Goal: Task Accomplishment & Management: Manage account settings

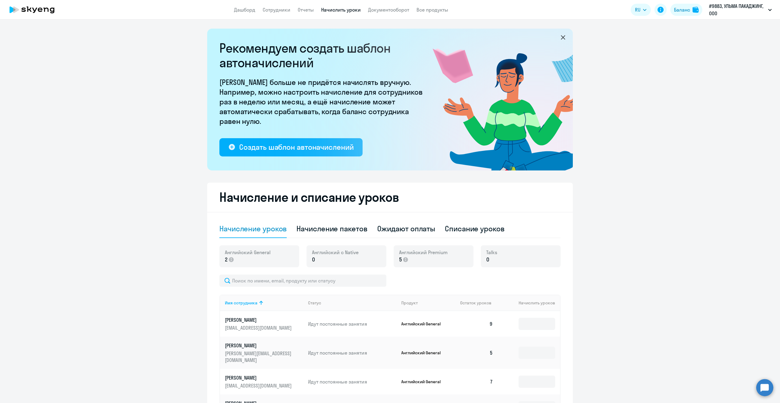
select select "10"
click at [271, 12] on link "Сотрудники" at bounding box center [277, 10] width 28 height 6
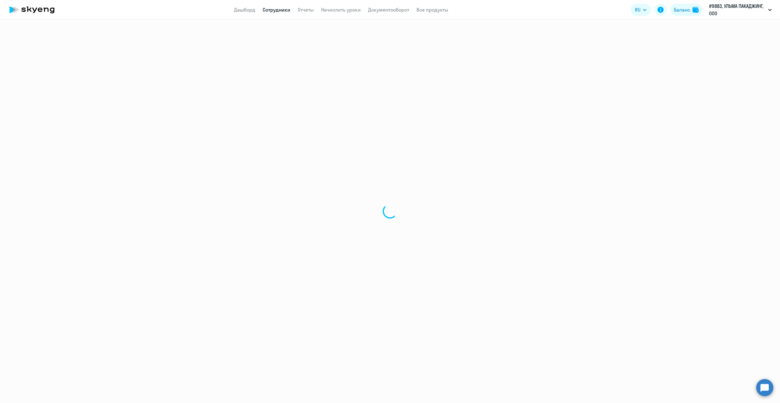
select select "30"
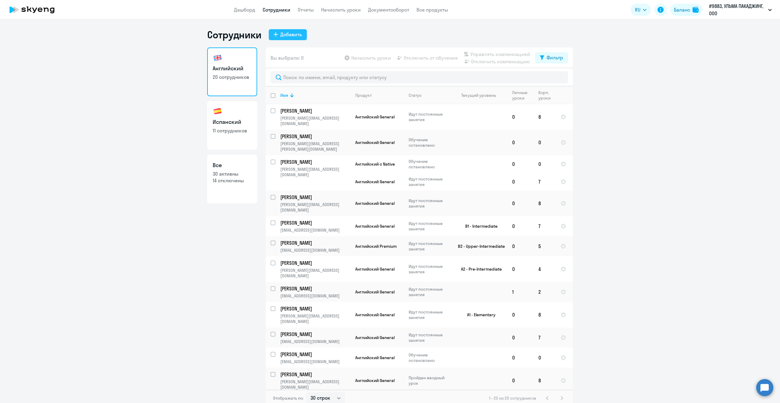
click at [290, 35] on div "Добавить" at bounding box center [291, 34] width 22 height 7
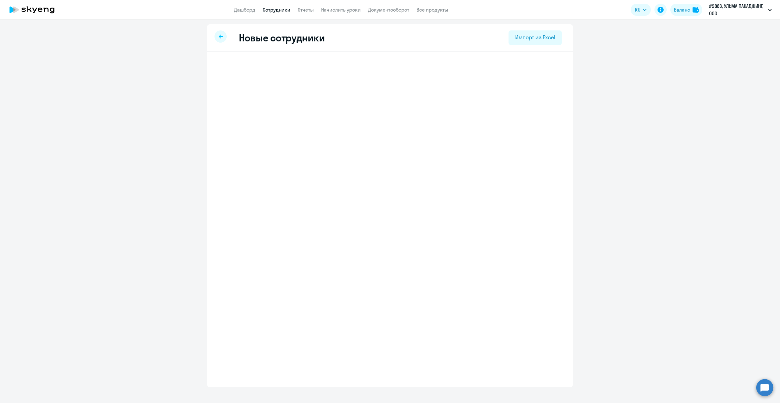
select select "english_adult_not_native_speaker"
select select "3"
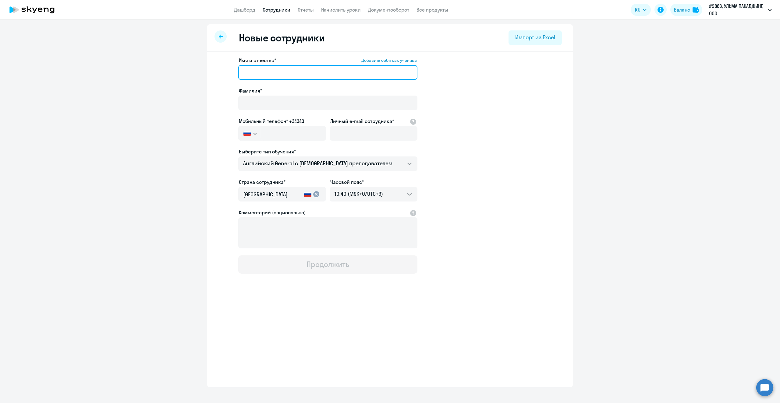
click at [277, 70] on input "Имя и отчество* Добавить себя как ученика" at bounding box center [327, 72] width 179 height 15
type input "[PERSON_NAME]"
drag, startPoint x: 264, startPoint y: 72, endPoint x: 210, endPoint y: 81, distance: 54.1
click at [210, 81] on div "Имя и отчество* Добавить себя как ученика [PERSON_NAME]* Мобильный телефон* +34…" at bounding box center [390, 186] width 366 height 268
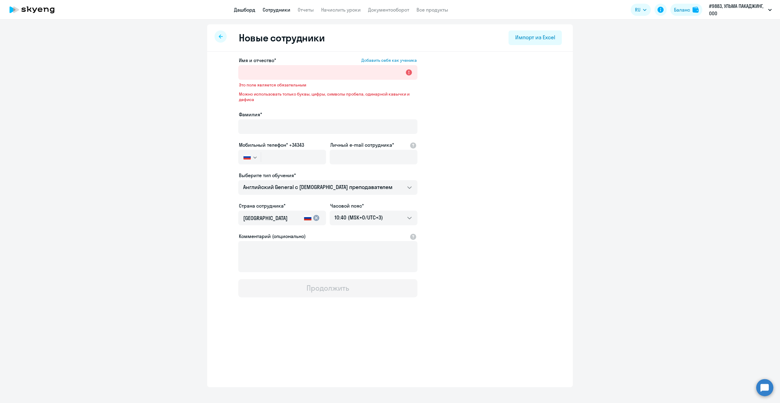
click at [244, 9] on link "Дашборд" at bounding box center [244, 10] width 21 height 6
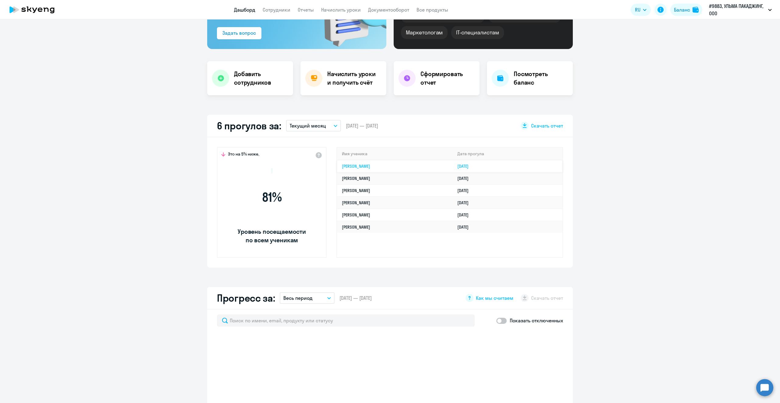
scroll to position [91, 0]
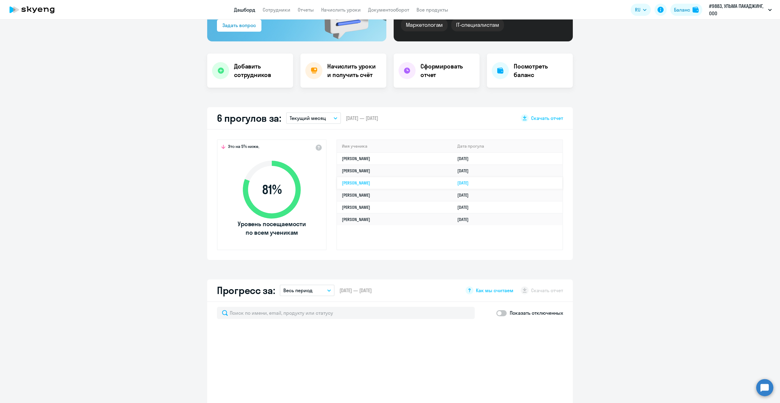
select select "30"
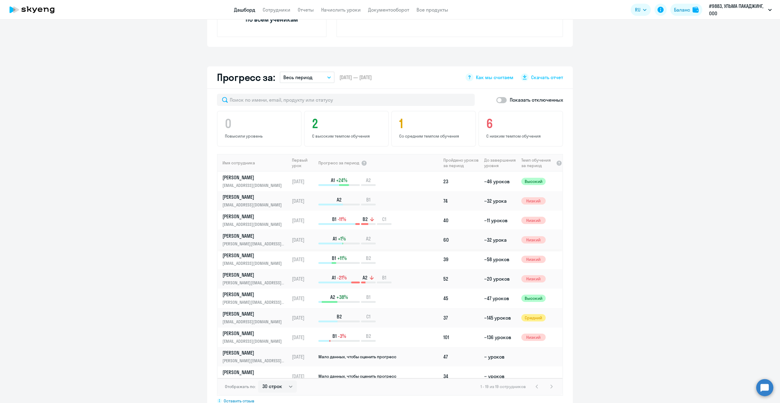
scroll to position [274, 0]
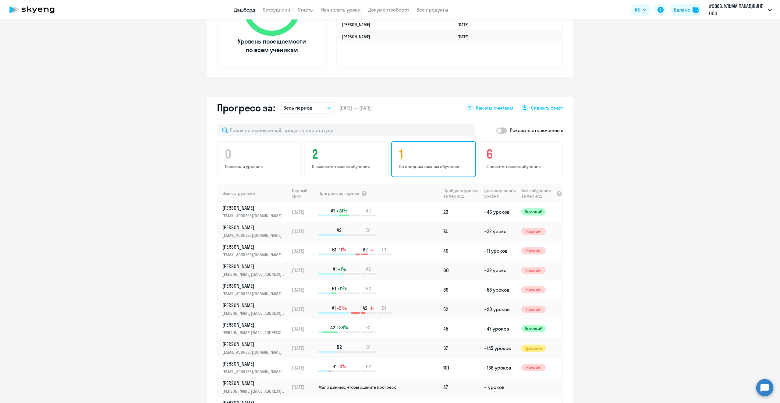
click at [415, 150] on h4 "1" at bounding box center [434, 154] width 71 height 15
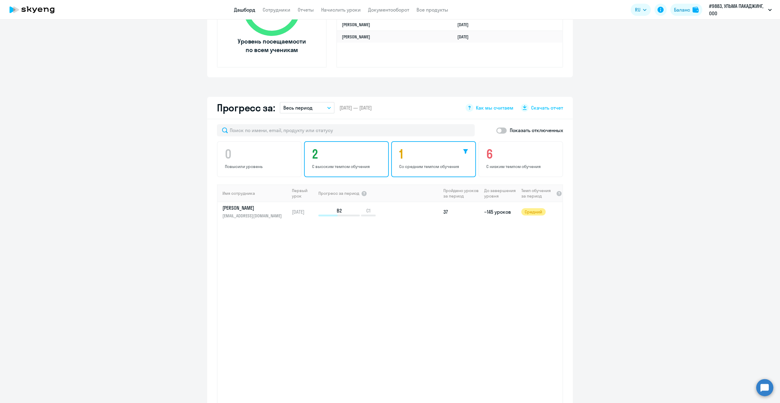
click at [351, 159] on h4 "2" at bounding box center [347, 154] width 71 height 15
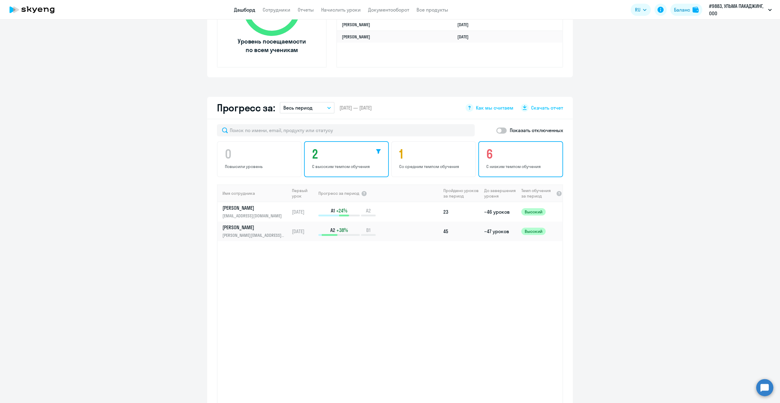
click at [518, 159] on h4 "6" at bounding box center [521, 154] width 71 height 15
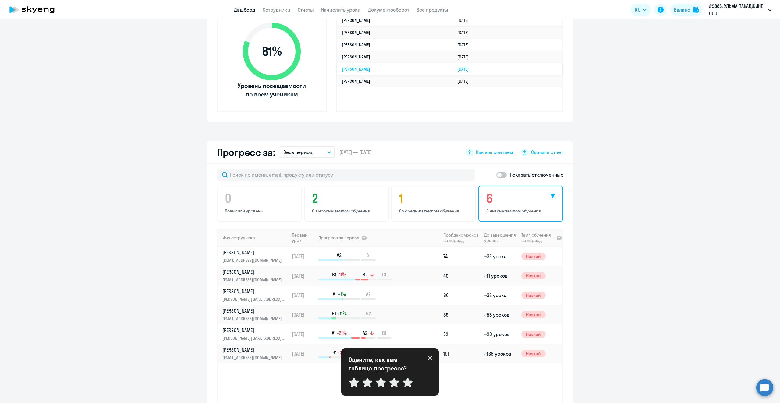
scroll to position [152, 0]
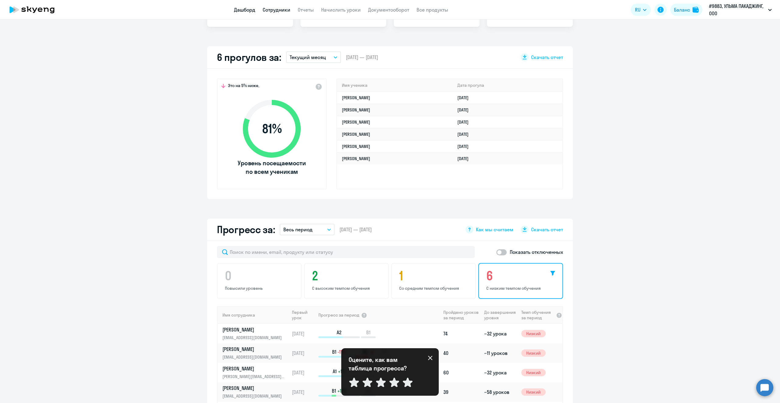
click at [281, 11] on link "Сотрудники" at bounding box center [277, 10] width 28 height 6
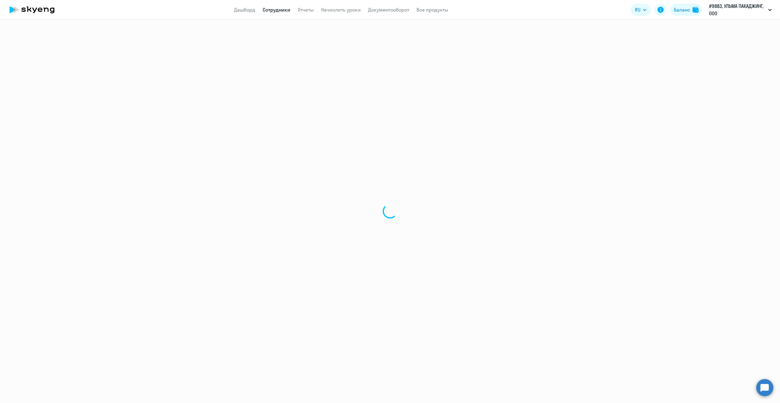
select select "30"
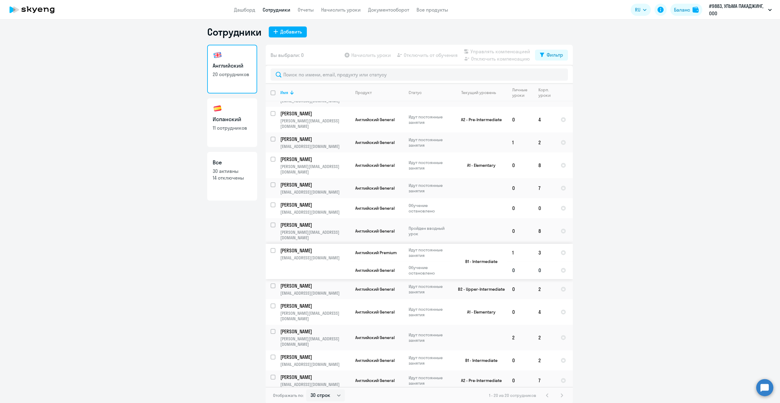
scroll to position [4, 0]
click at [221, 133] on link "Испанский 11 сотрудников" at bounding box center [232, 121] width 50 height 49
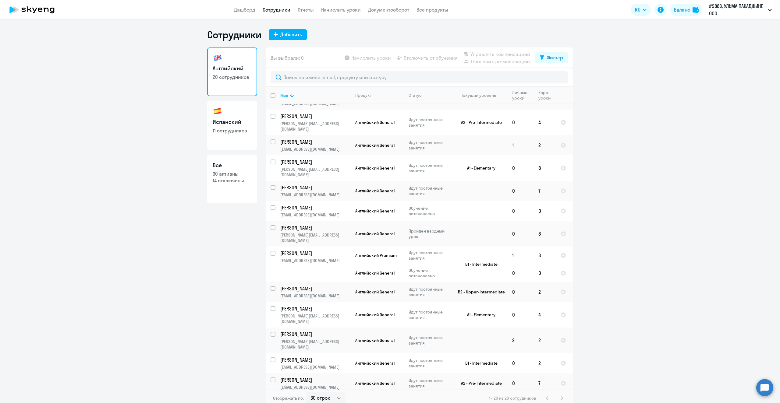
select select "30"
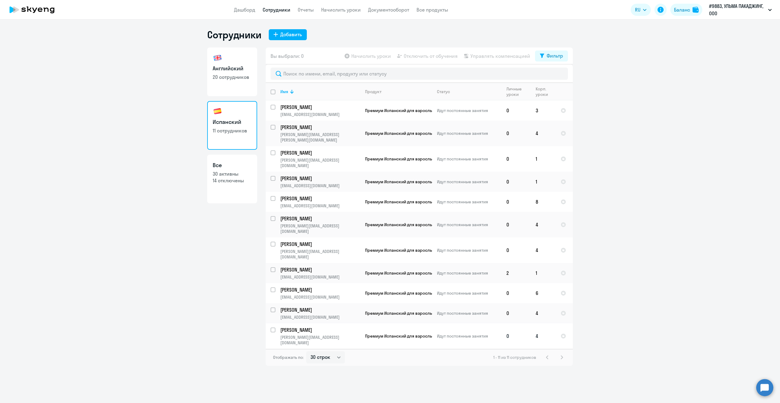
click at [316, 327] on link "[PERSON_NAME] [PERSON_NAME][EMAIL_ADDRESS][DOMAIN_NAME]" at bounding box center [319, 336] width 79 height 19
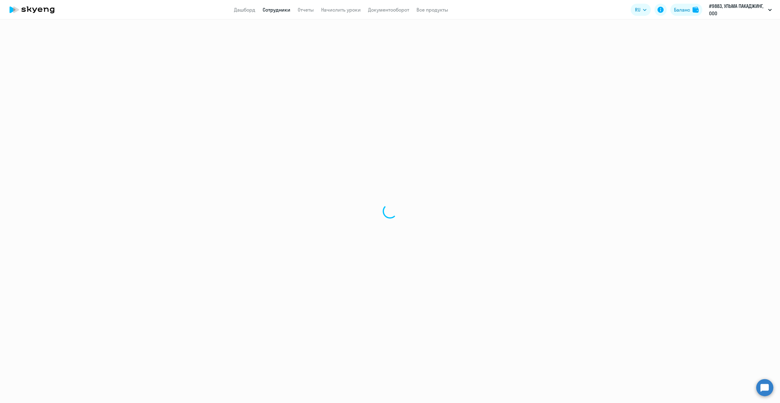
select select "spanish"
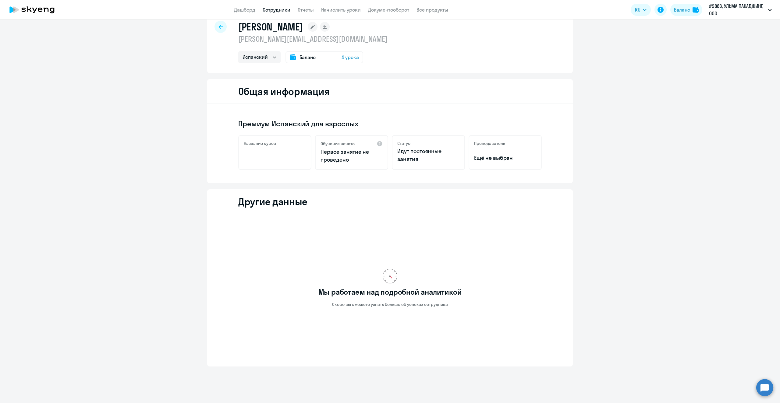
scroll to position [23, 0]
